Goal: Find specific page/section: Find specific page/section

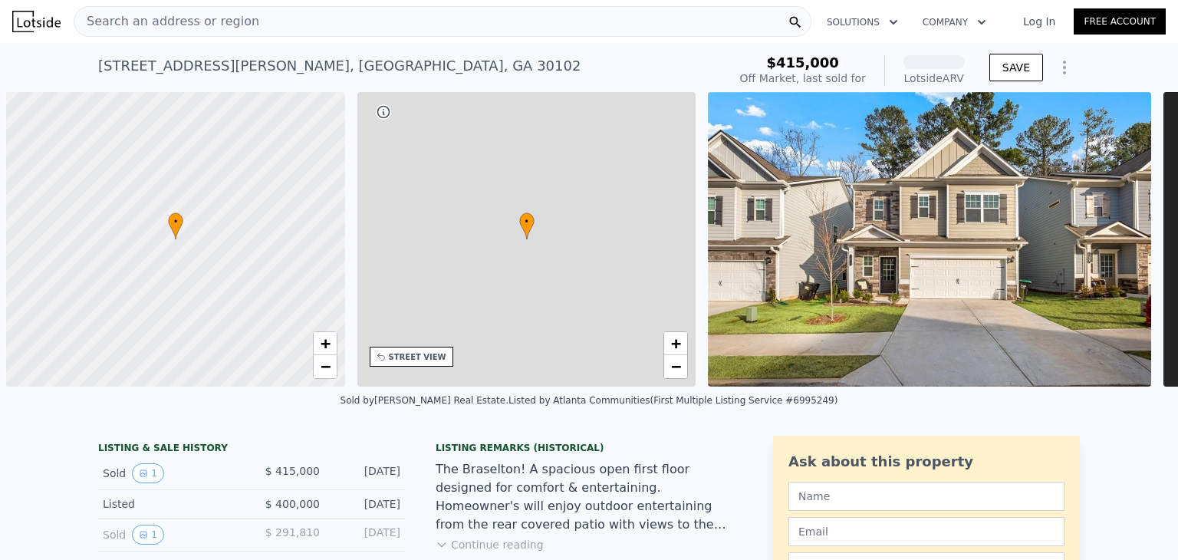
scroll to position [0, 6]
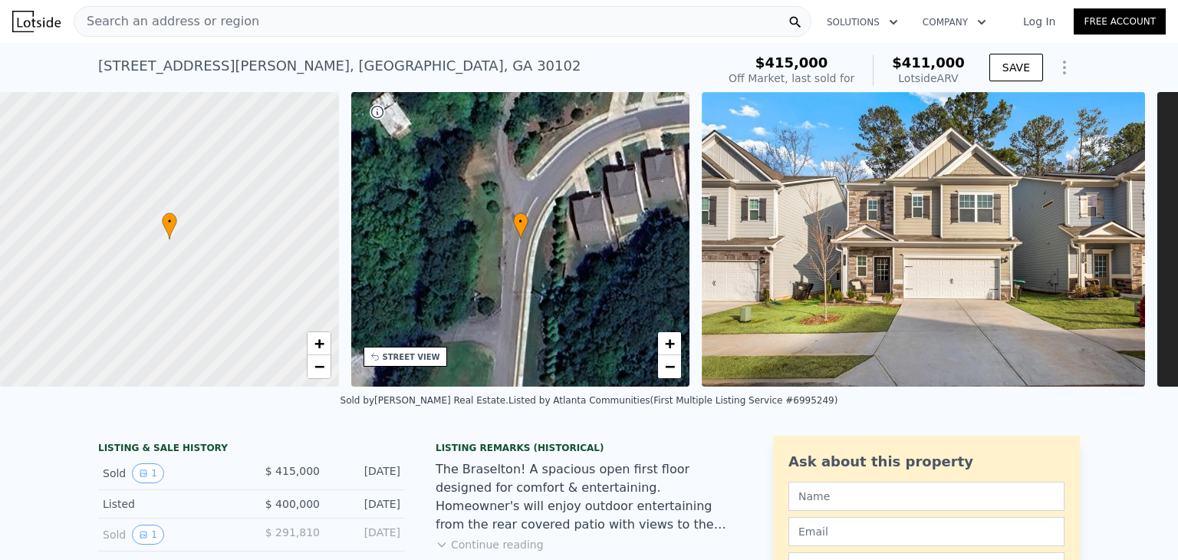
click at [310, 25] on div "Search an address or region" at bounding box center [443, 21] width 738 height 31
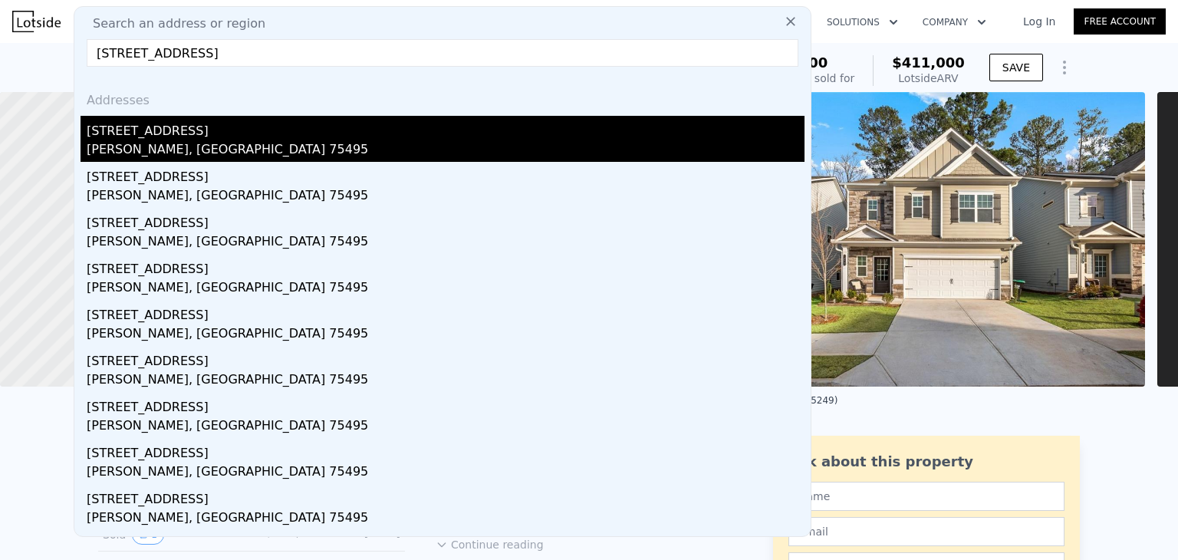
type input "[STREET_ADDRESS]"
click at [162, 120] on div "[STREET_ADDRESS]" at bounding box center [446, 128] width 718 height 25
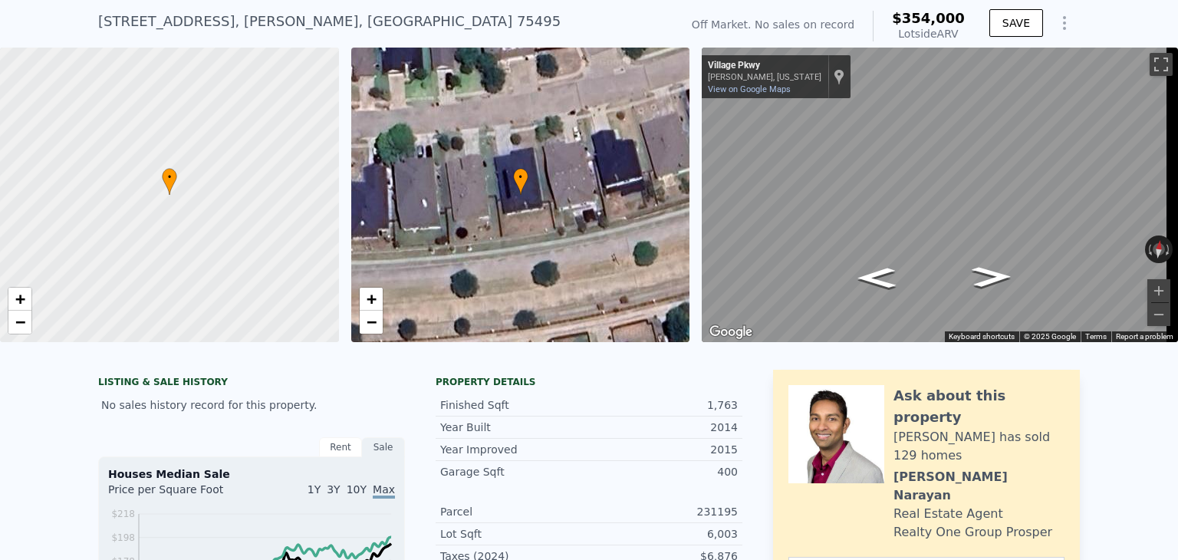
scroll to position [5, 0]
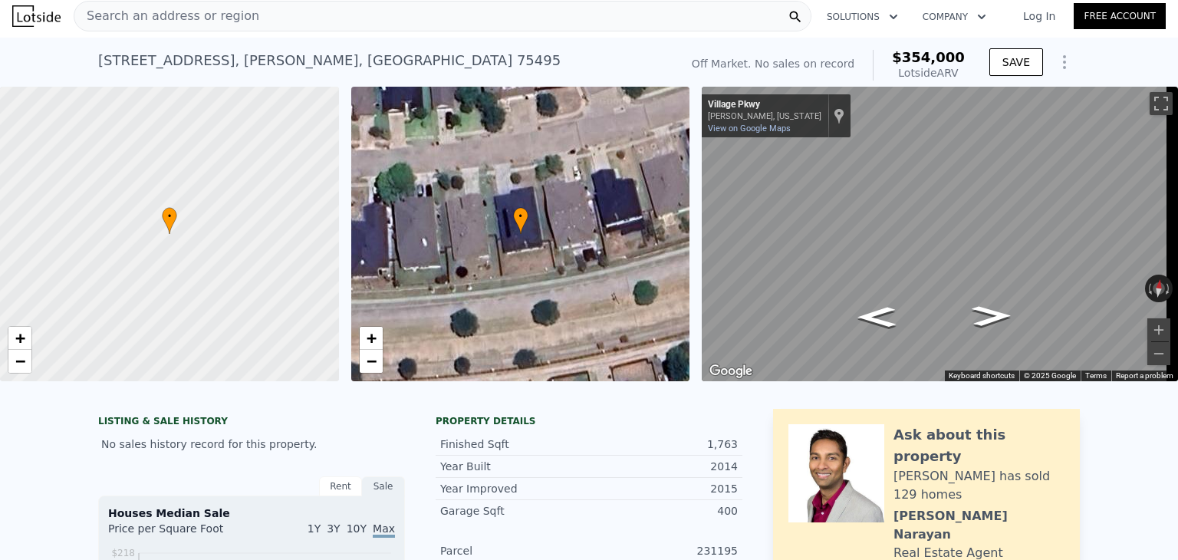
click at [396, 22] on div "Search an address or region" at bounding box center [443, 16] width 738 height 31
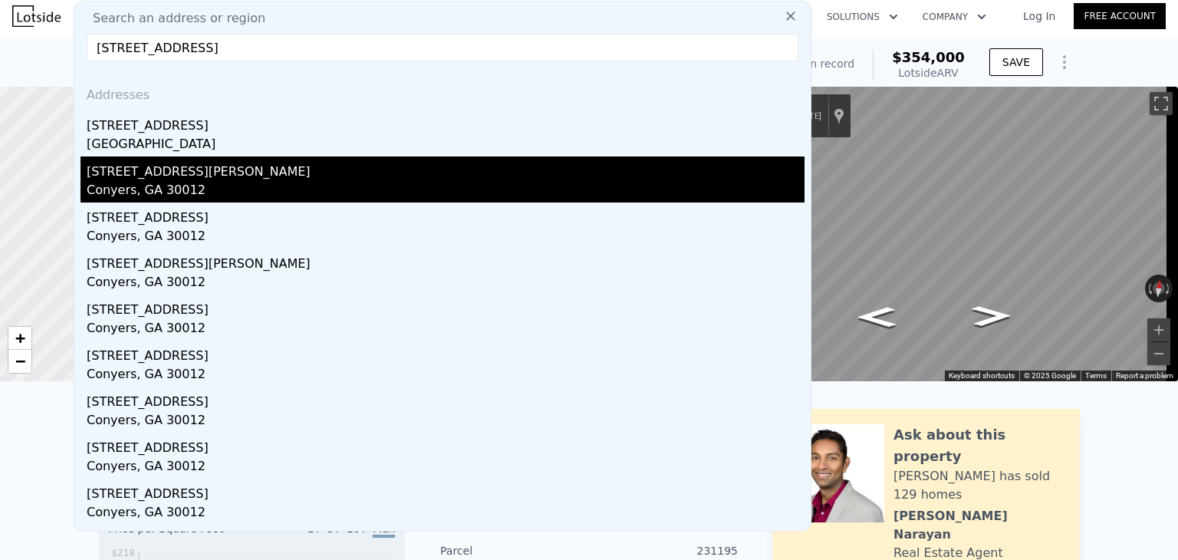
type input "[STREET_ADDRESS]"
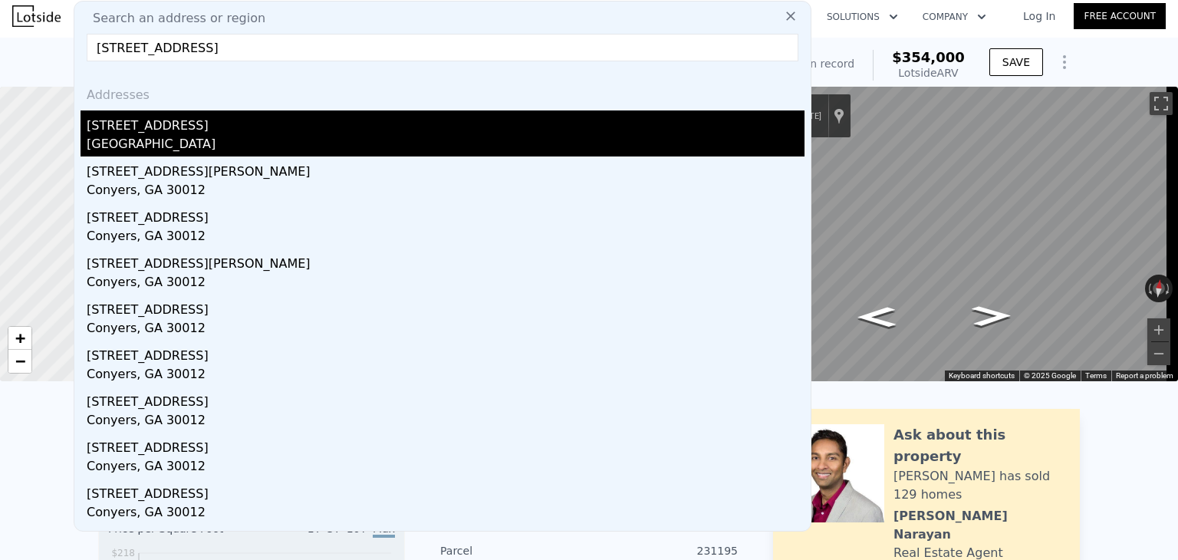
click at [202, 139] on div "[GEOGRAPHIC_DATA]" at bounding box center [446, 145] width 718 height 21
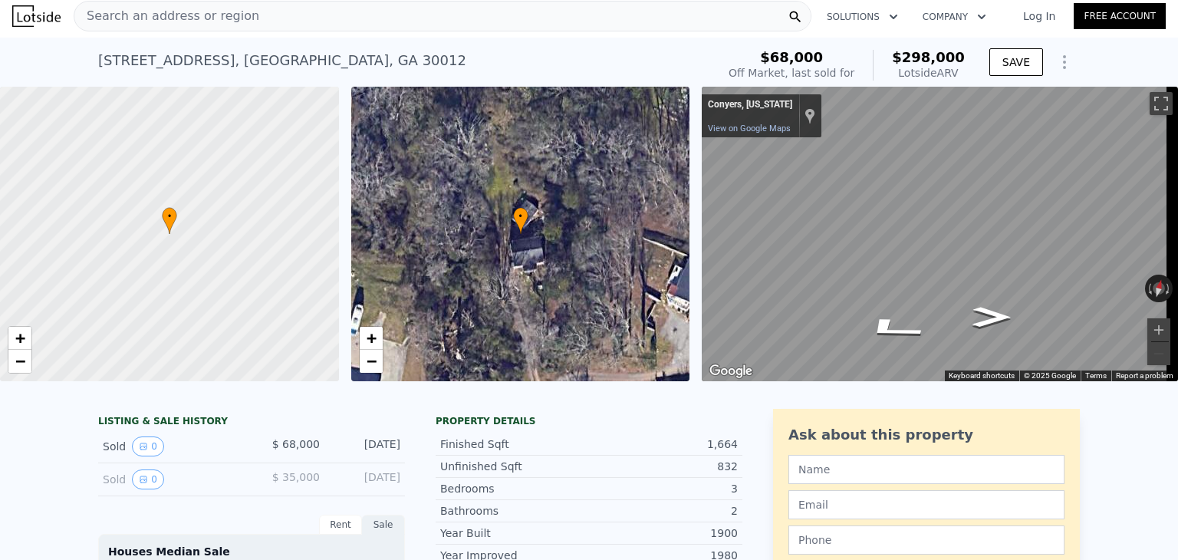
click at [313, 16] on div "Search an address or region" at bounding box center [443, 16] width 738 height 31
click at [857, 32] on div "Search an address or region Solutions Company Open main menu Log In Free Account" at bounding box center [588, 16] width 1153 height 37
